Goal: Information Seeking & Learning: Learn about a topic

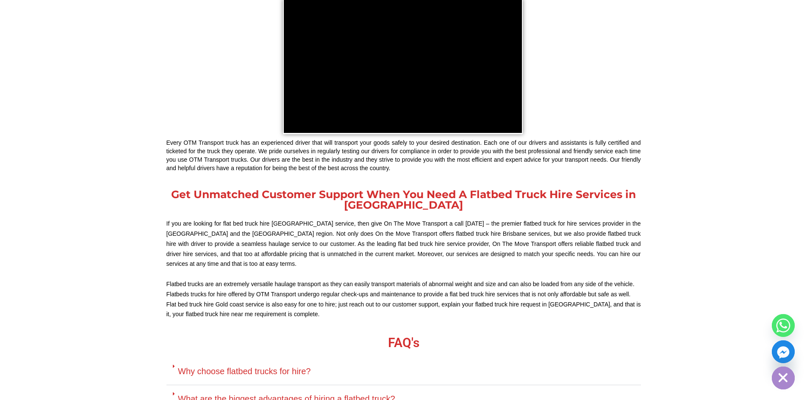
scroll to position [676, 0]
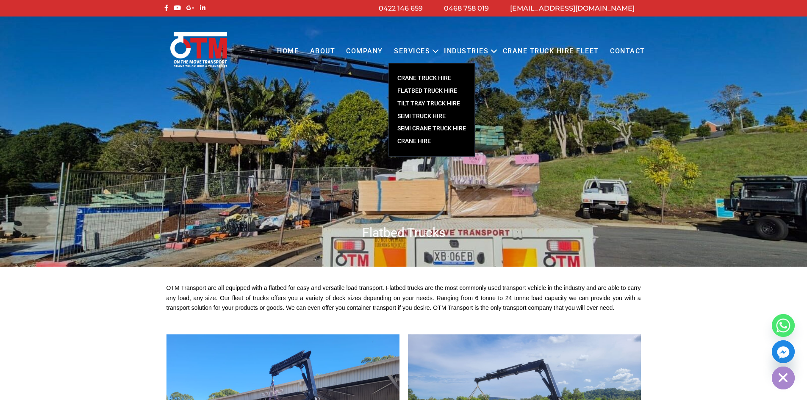
click at [440, 92] on link "FLATBED TRUCK HIRE" at bounding box center [432, 91] width 86 height 13
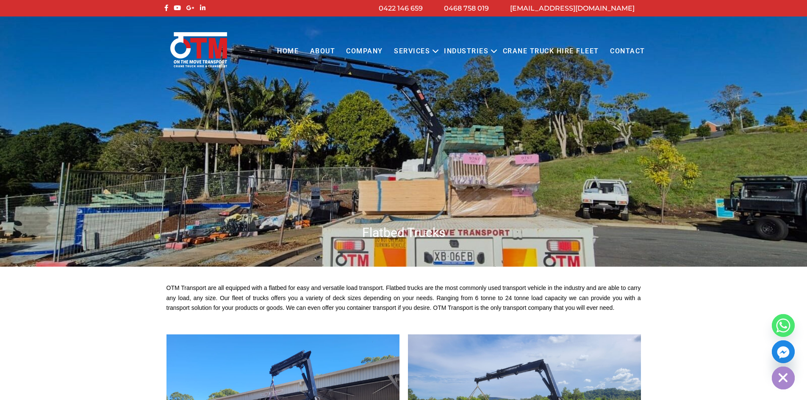
click at [566, 50] on link "Crane Truck Hire Fleet" at bounding box center [550, 51] width 107 height 23
